Goal: Information Seeking & Learning: Learn about a topic

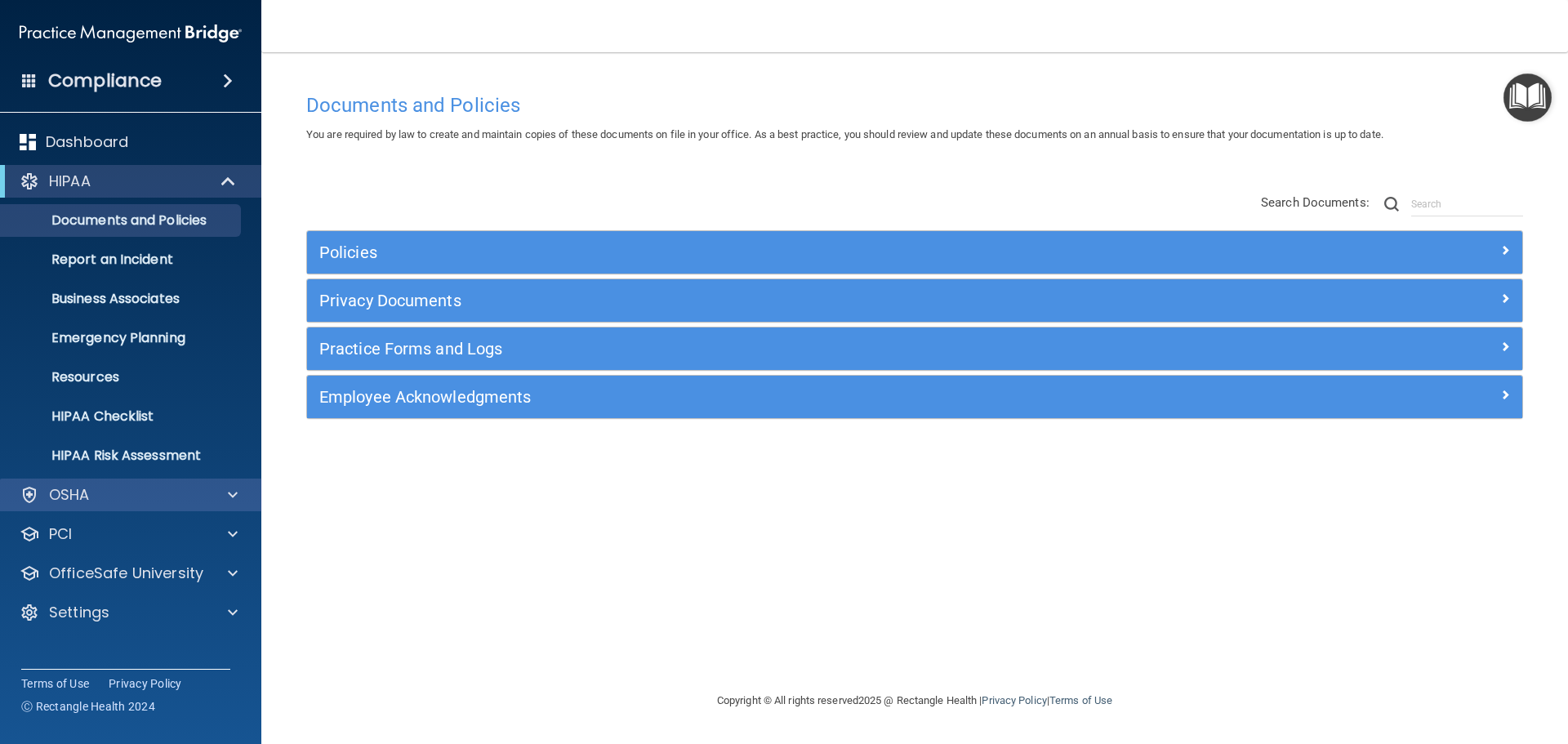
click at [199, 483] on div "OSHA" at bounding box center [131, 495] width 262 height 32
click at [168, 494] on div "OSHA" at bounding box center [109, 495] width 202 height 20
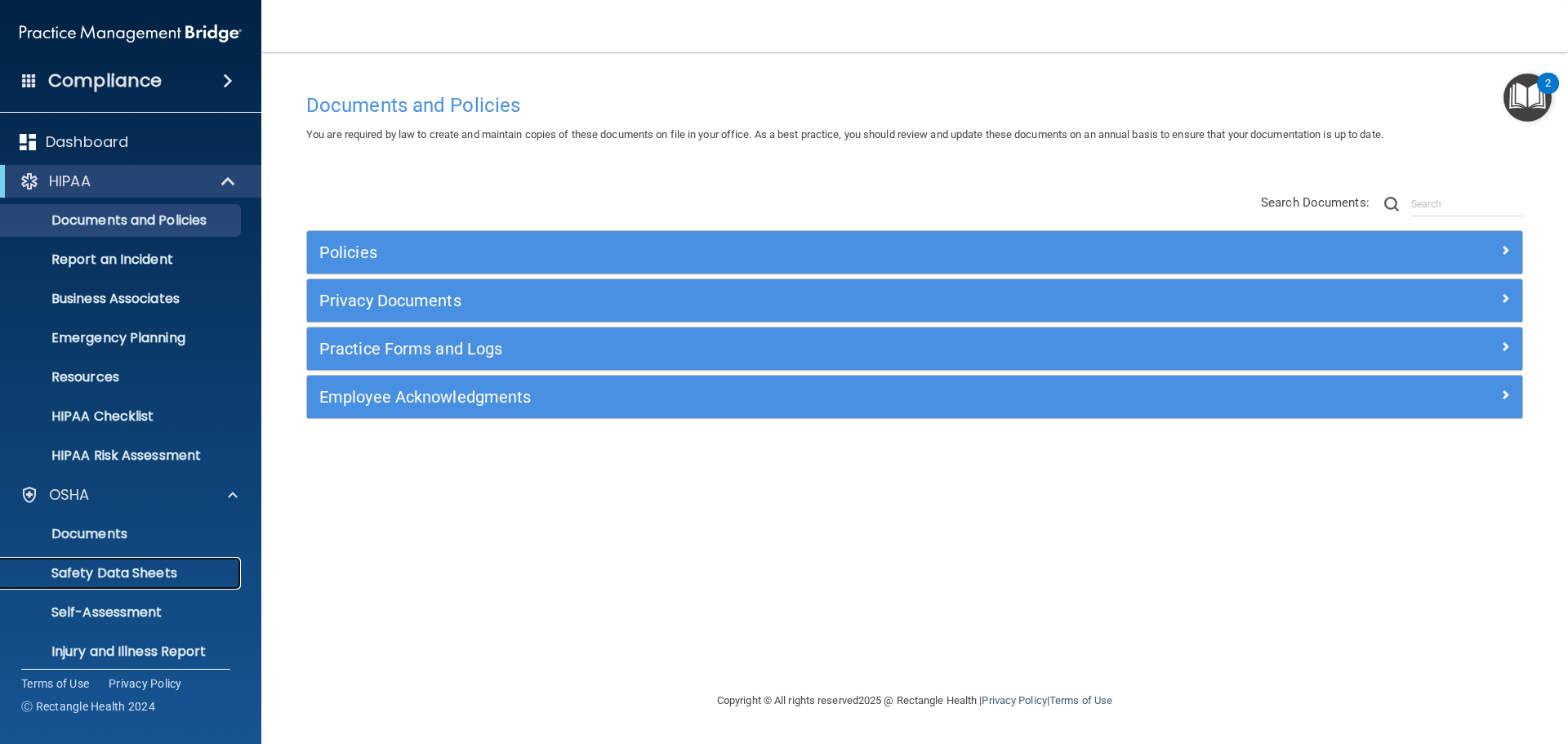
click at [139, 573] on p "Safety Data Sheets" at bounding box center [121, 573] width 222 height 16
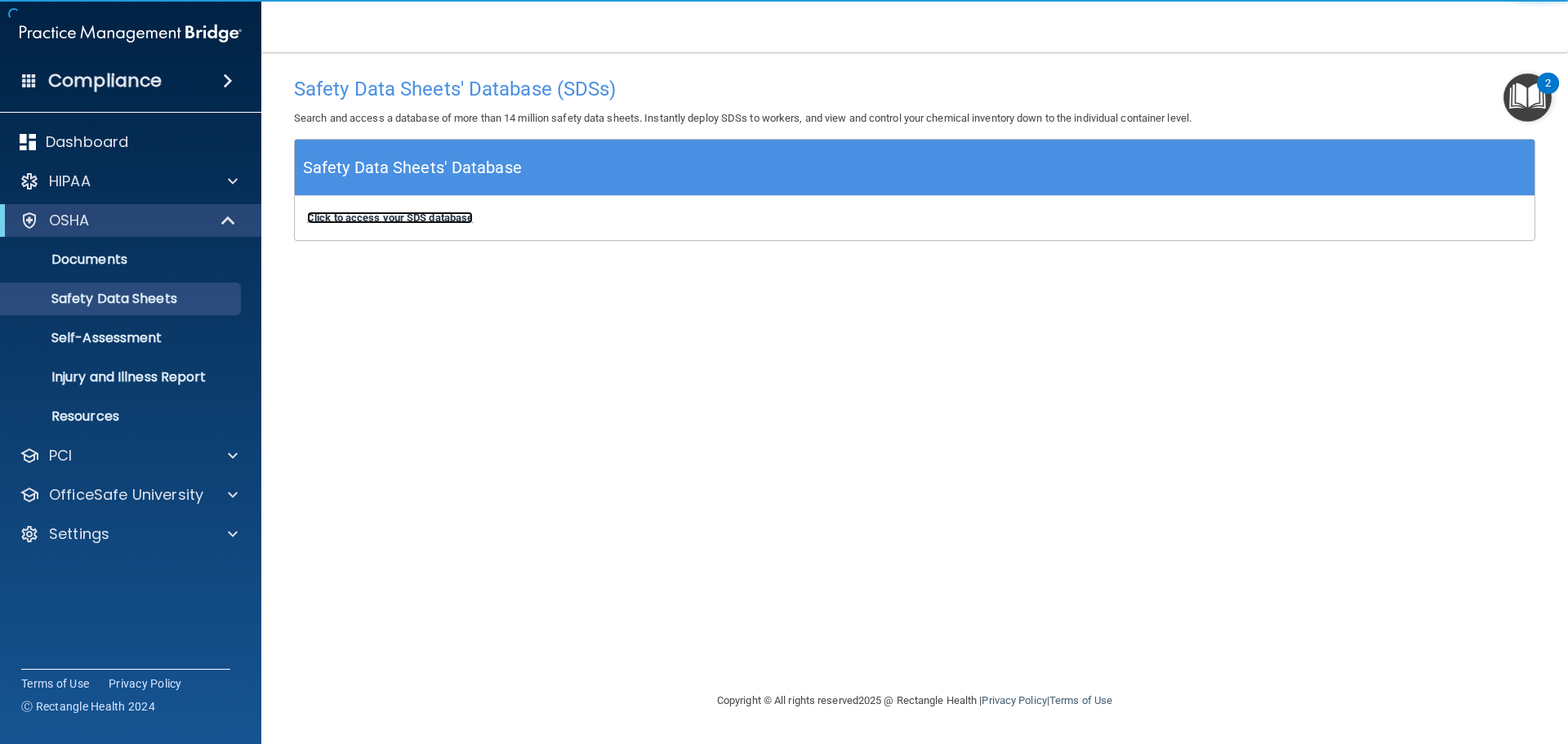
click at [431, 216] on b "Click to access your SDS database" at bounding box center [390, 217] width 166 height 12
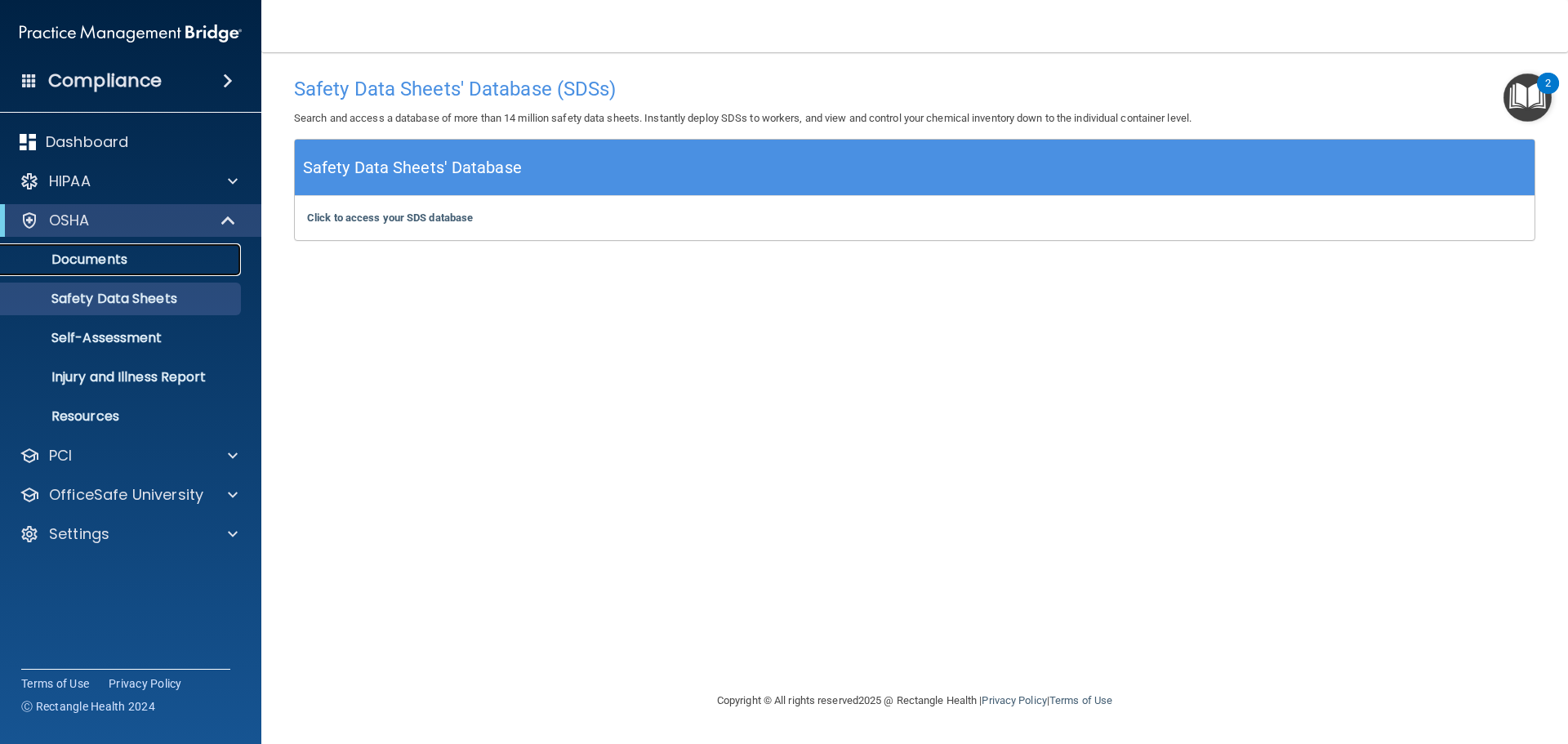
click at [91, 251] on p "Documents" at bounding box center [121, 259] width 222 height 16
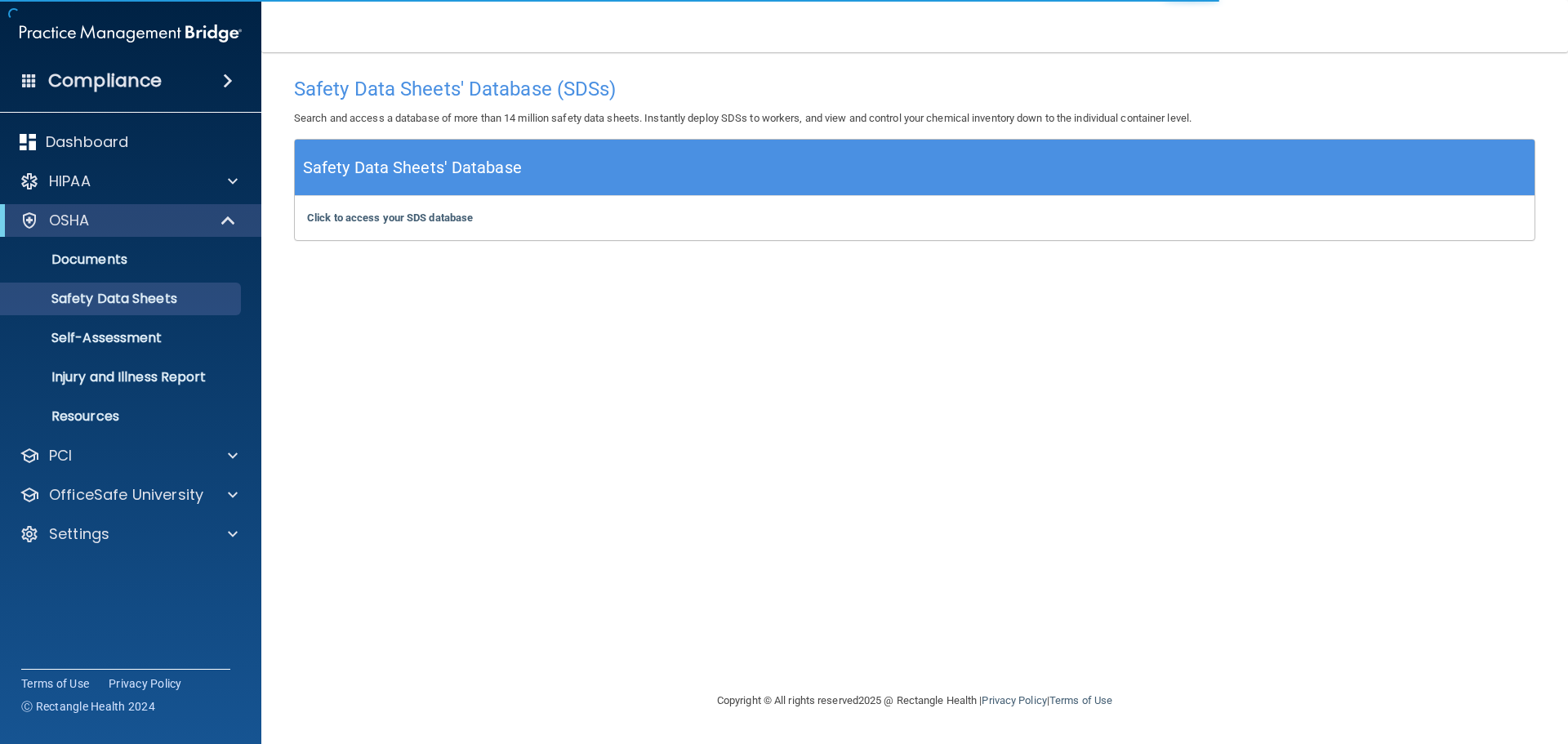
click at [762, 344] on div "Safety Data Sheets' Database (SDSs) Search and access a database of more than 1…" at bounding box center [915, 372] width 1241 height 606
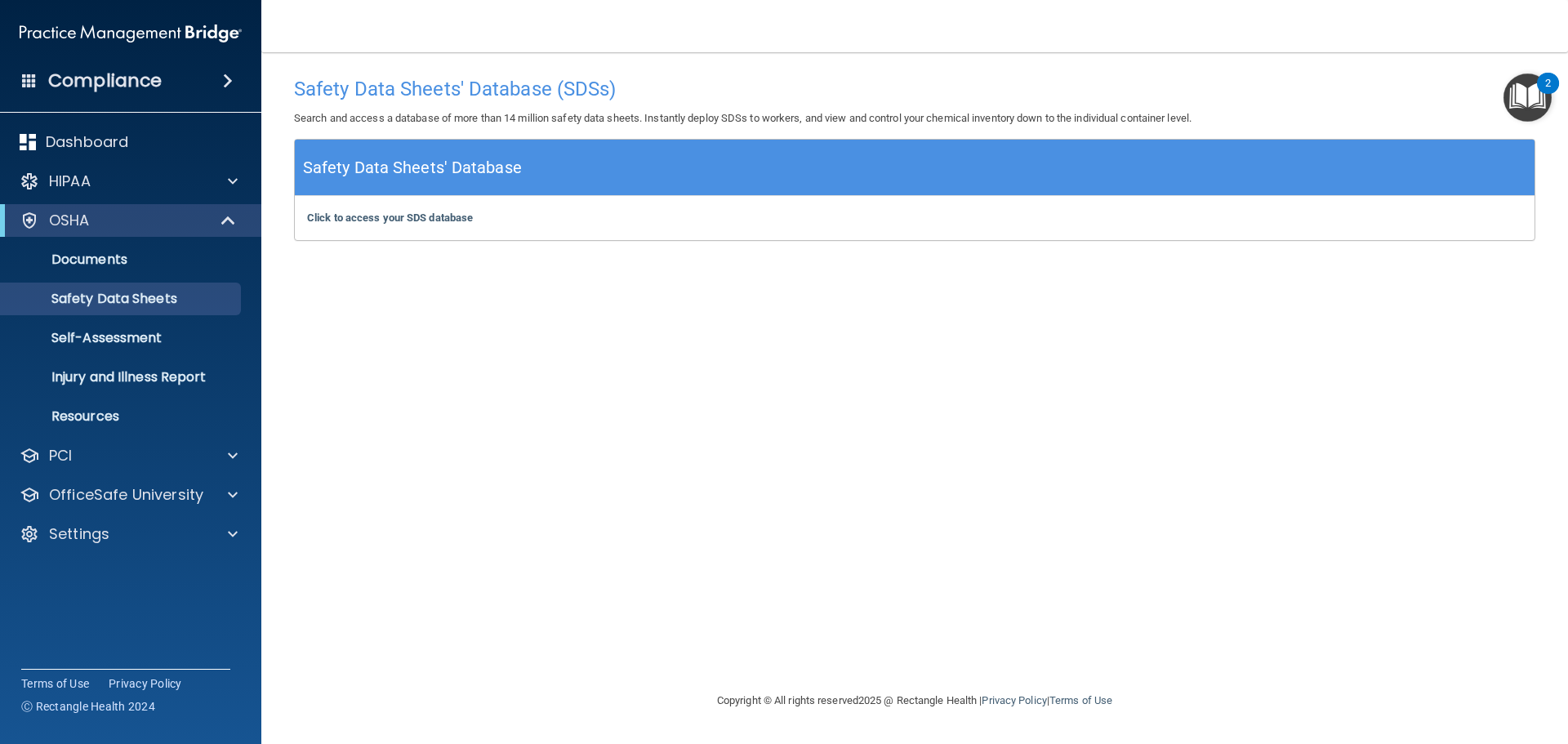
click at [580, 379] on div "Safety Data Sheets' Database (SDSs) Search and access a database of more than 1…" at bounding box center [915, 372] width 1241 height 606
click at [1107, 454] on div "Safety Data Sheets' Database (SDSs) Search and access a database of more than 1…" at bounding box center [915, 372] width 1241 height 606
click at [593, 345] on div "Safety Data Sheets' Database (SDSs) Search and access a database of more than 1…" at bounding box center [915, 372] width 1241 height 606
click at [461, 599] on div "Safety Data Sheets' Database (SDSs) Search and access a database of more than 1…" at bounding box center [915, 372] width 1241 height 606
drag, startPoint x: 748, startPoint y: 413, endPoint x: 757, endPoint y: 419, distance: 10.8
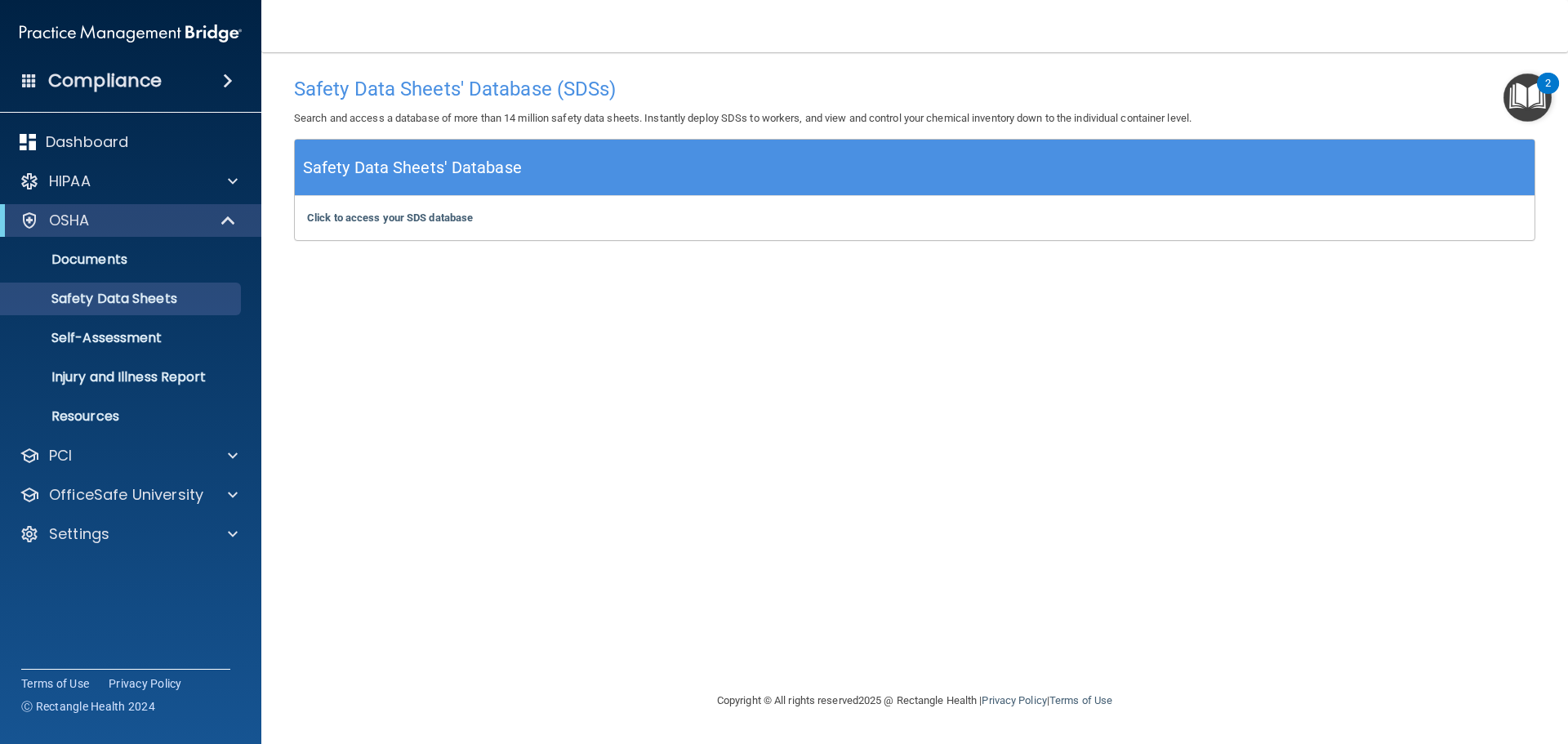
click at [757, 414] on div "Safety Data Sheets' Database (SDSs) Search and access a database of more than 1…" at bounding box center [915, 372] width 1241 height 606
click at [784, 438] on div "Safety Data Sheets' Database (SDSs) Search and access a database of more than 1…" at bounding box center [915, 372] width 1241 height 606
click at [874, 440] on div "Safety Data Sheets' Database (SDSs) Search and access a database of more than 1…" at bounding box center [915, 372] width 1241 height 606
click at [752, 578] on div "Safety Data Sheets' Database (SDSs) Search and access a database of more than 1…" at bounding box center [915, 372] width 1241 height 606
click at [832, 452] on div "Safety Data Sheets' Database (SDSs) Search and access a database of more than 1…" at bounding box center [915, 372] width 1241 height 606
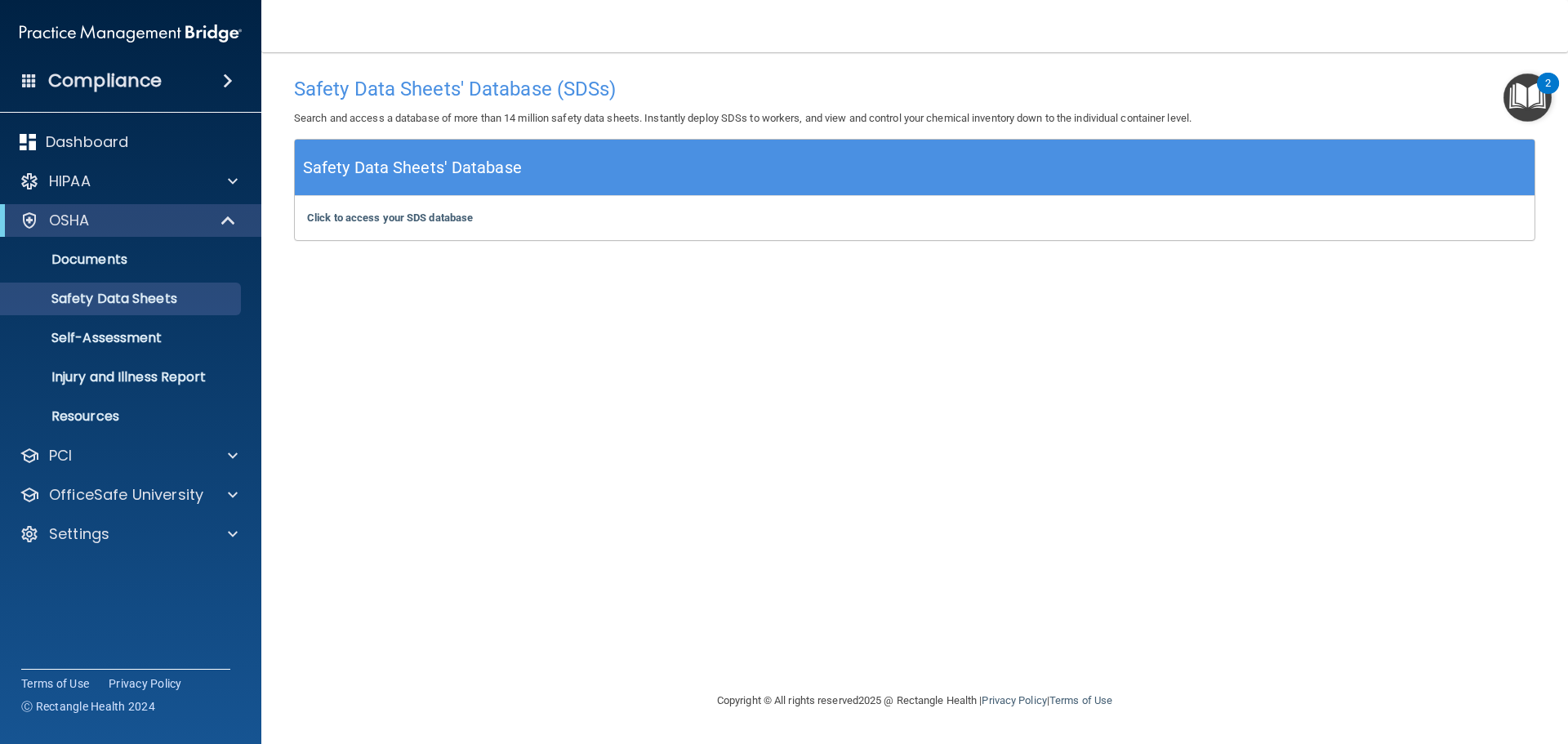
click at [750, 532] on div "Safety Data Sheets' Database (SDSs) Search and access a database of more than 1…" at bounding box center [915, 372] width 1241 height 606
click at [752, 522] on div "Safety Data Sheets' Database (SDSs) Search and access a database of more than 1…" at bounding box center [915, 372] width 1241 height 606
click at [752, 431] on div "Safety Data Sheets' Database (SDSs) Search and access a database of more than 1…" at bounding box center [915, 372] width 1241 height 606
click at [837, 347] on div "Safety Data Sheets' Database (SDSs) Search and access a database of more than 1…" at bounding box center [915, 372] width 1241 height 606
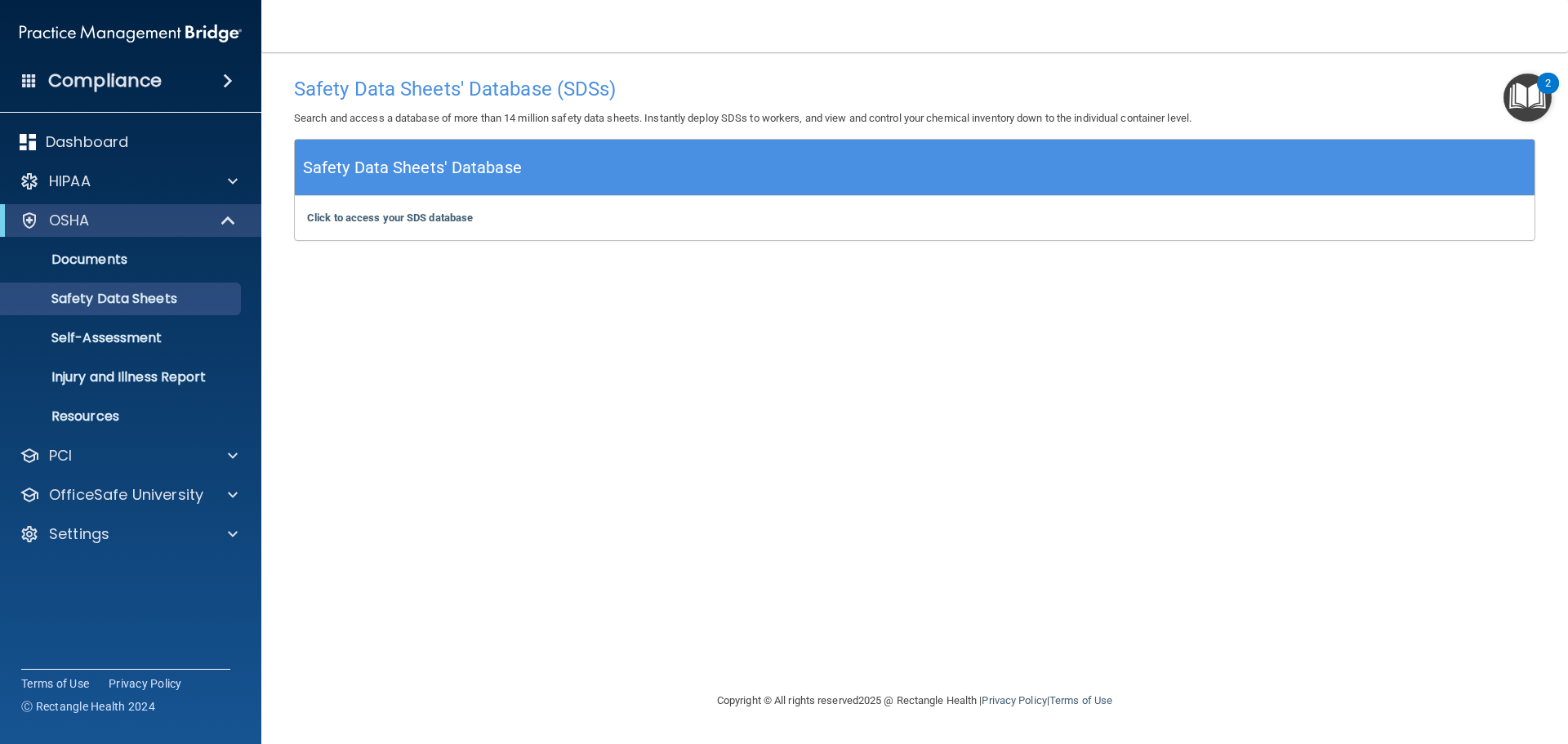
click at [765, 293] on div "Safety Data Sheets' Database (SDSs) Search and access a database of more than 1…" at bounding box center [915, 372] width 1241 height 606
click at [716, 318] on div "Safety Data Sheets' Database (SDSs) Search and access a database of more than 1…" at bounding box center [915, 372] width 1241 height 606
click at [733, 312] on div "Safety Data Sheets' Database (SDSs) Search and access a database of more than 1…" at bounding box center [915, 372] width 1241 height 606
click at [555, 459] on div "Safety Data Sheets' Database (SDSs) Search and access a database of more than 1…" at bounding box center [915, 372] width 1241 height 606
drag, startPoint x: 555, startPoint y: 457, endPoint x: 557, endPoint y: 465, distance: 8.2
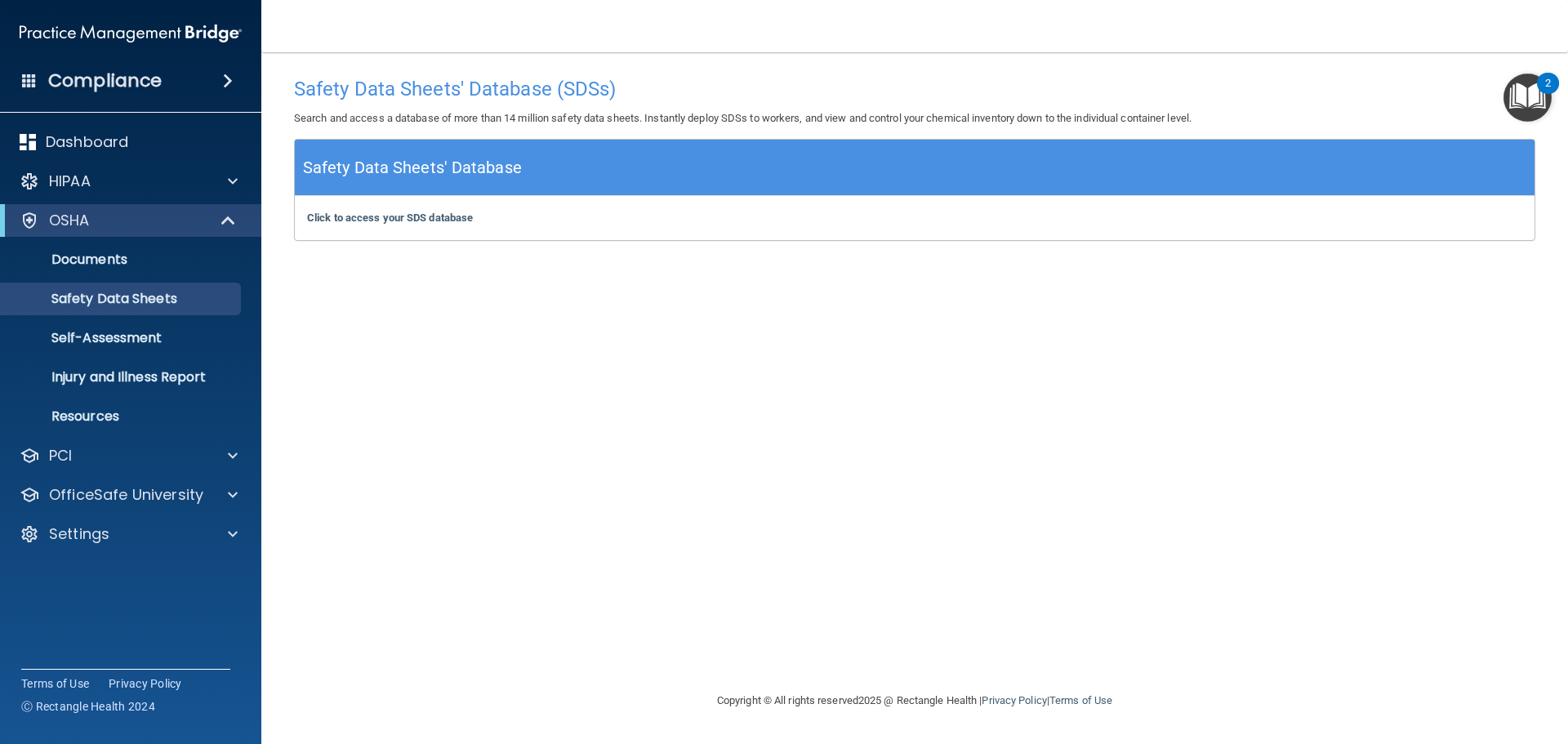
click at [555, 458] on div "Safety Data Sheets' Database (SDSs) Search and access a database of more than 1…" at bounding box center [915, 372] width 1241 height 606
click at [536, 496] on div "Safety Data Sheets' Database (SDSs) Search and access a database of more than 1…" at bounding box center [915, 372] width 1241 height 606
click at [555, 347] on div "Safety Data Sheets' Database (SDSs) Search and access a database of more than 1…" at bounding box center [915, 372] width 1241 height 606
click at [488, 462] on div "Safety Data Sheets' Database (SDSs) Search and access a database of more than 1…" at bounding box center [915, 372] width 1241 height 606
click at [422, 215] on b "Click to access your SDS database" at bounding box center [390, 217] width 166 height 12
